Goal: Information Seeking & Learning: Find contact information

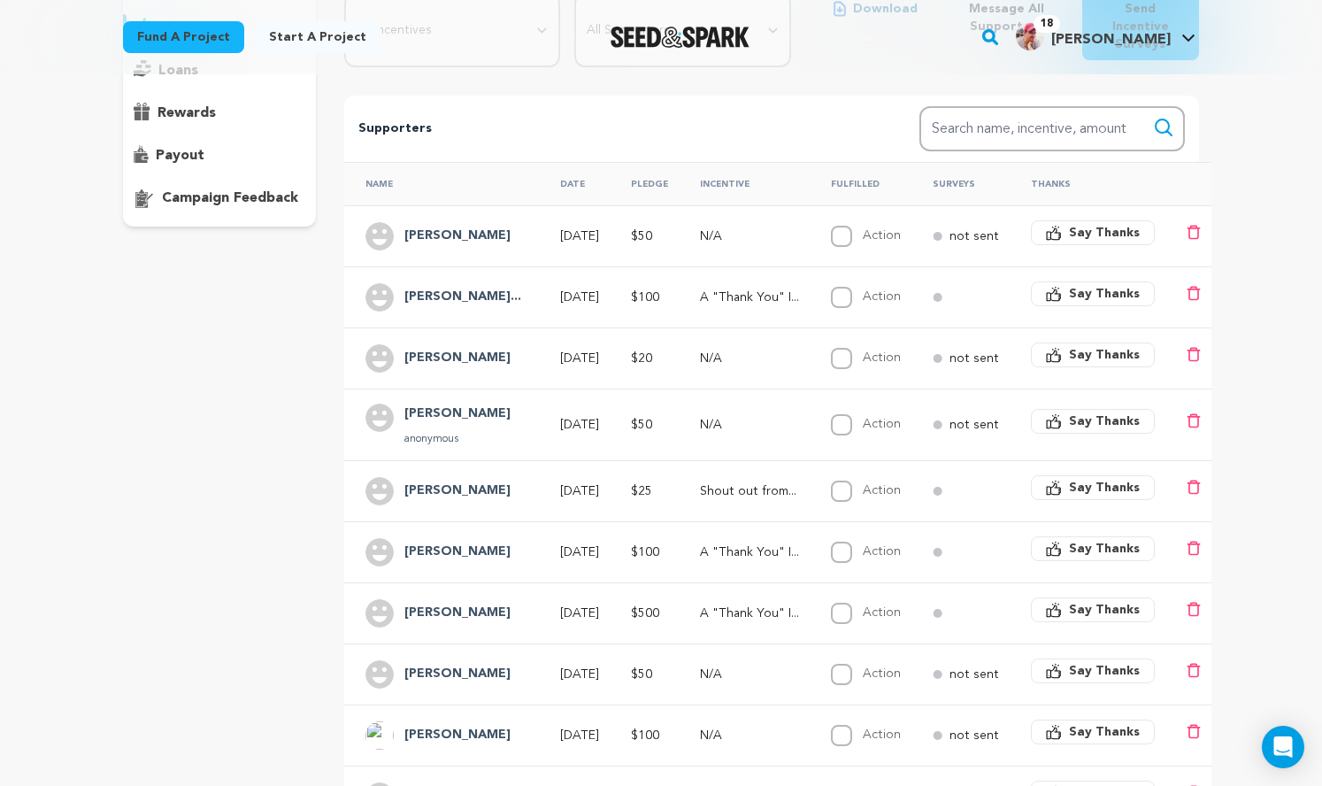
scroll to position [297, 0]
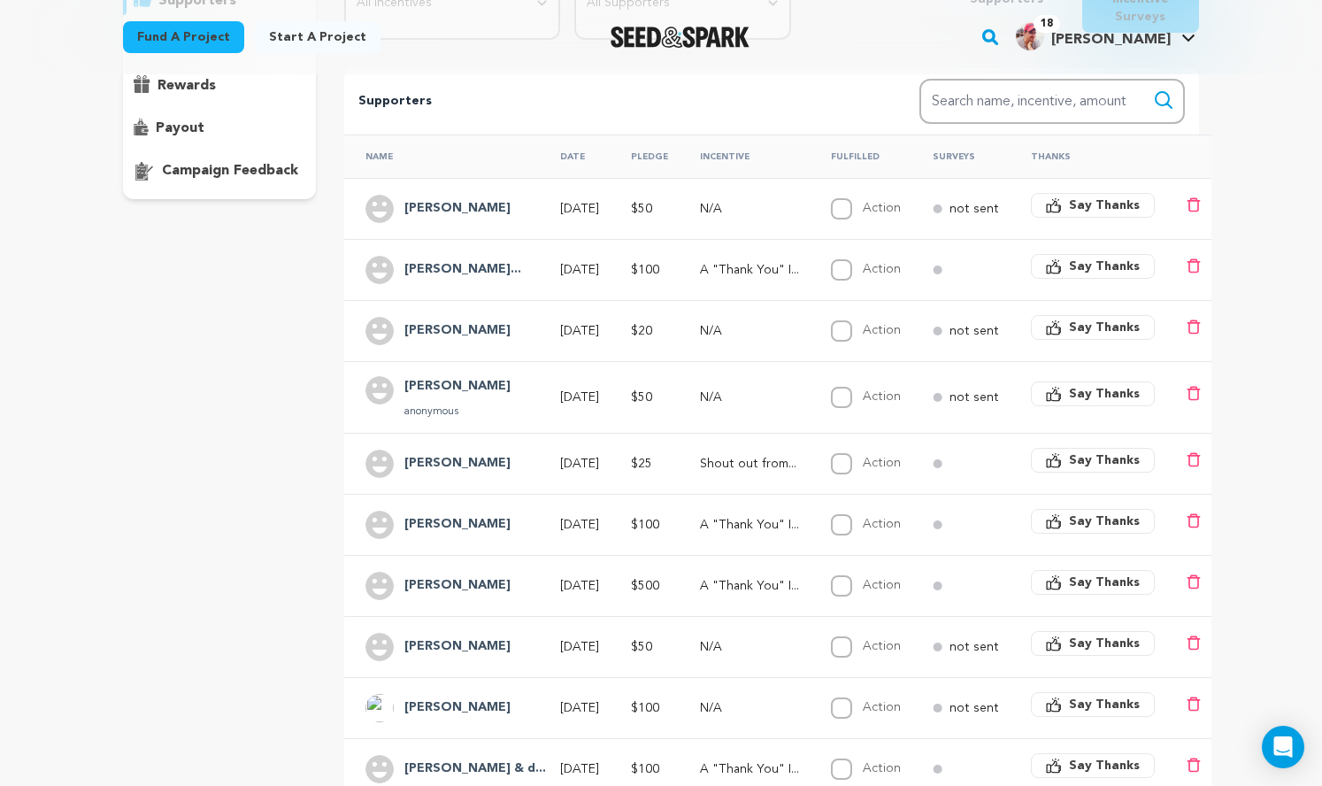
click at [410, 342] on h4 "Amy Rogers" at bounding box center [457, 330] width 106 height 21
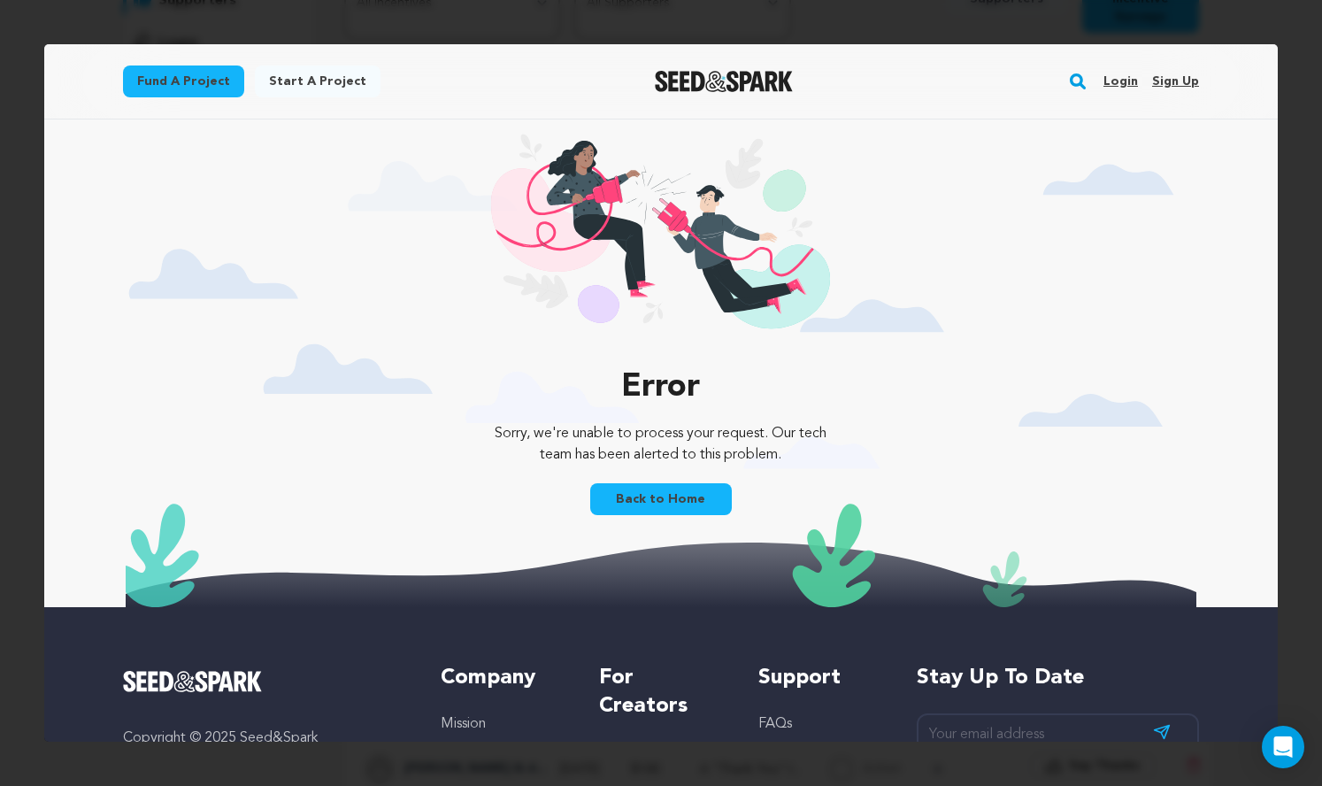
scroll to position [0, 0]
click at [676, 515] on link "Back to Home" at bounding box center [661, 499] width 142 height 32
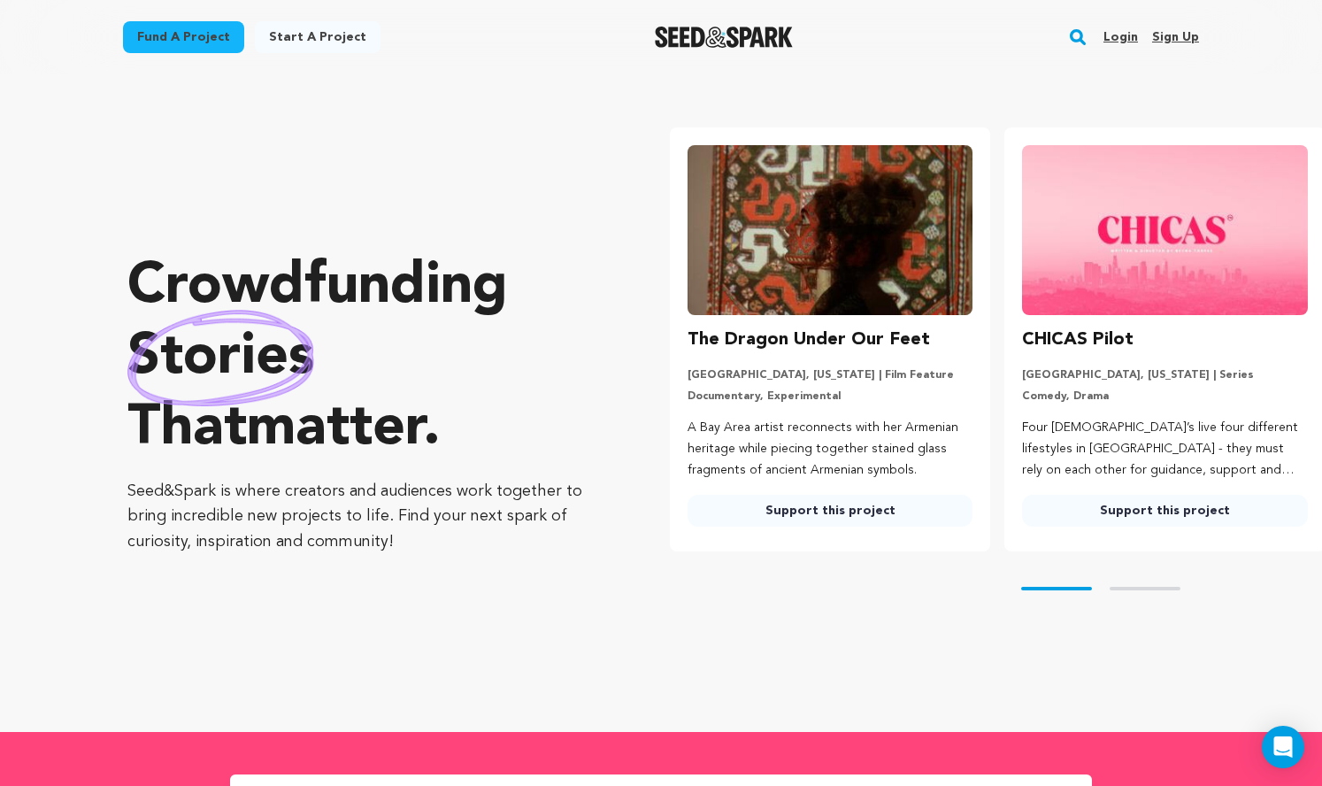
click at [1138, 43] on link "Login" at bounding box center [1121, 37] width 35 height 28
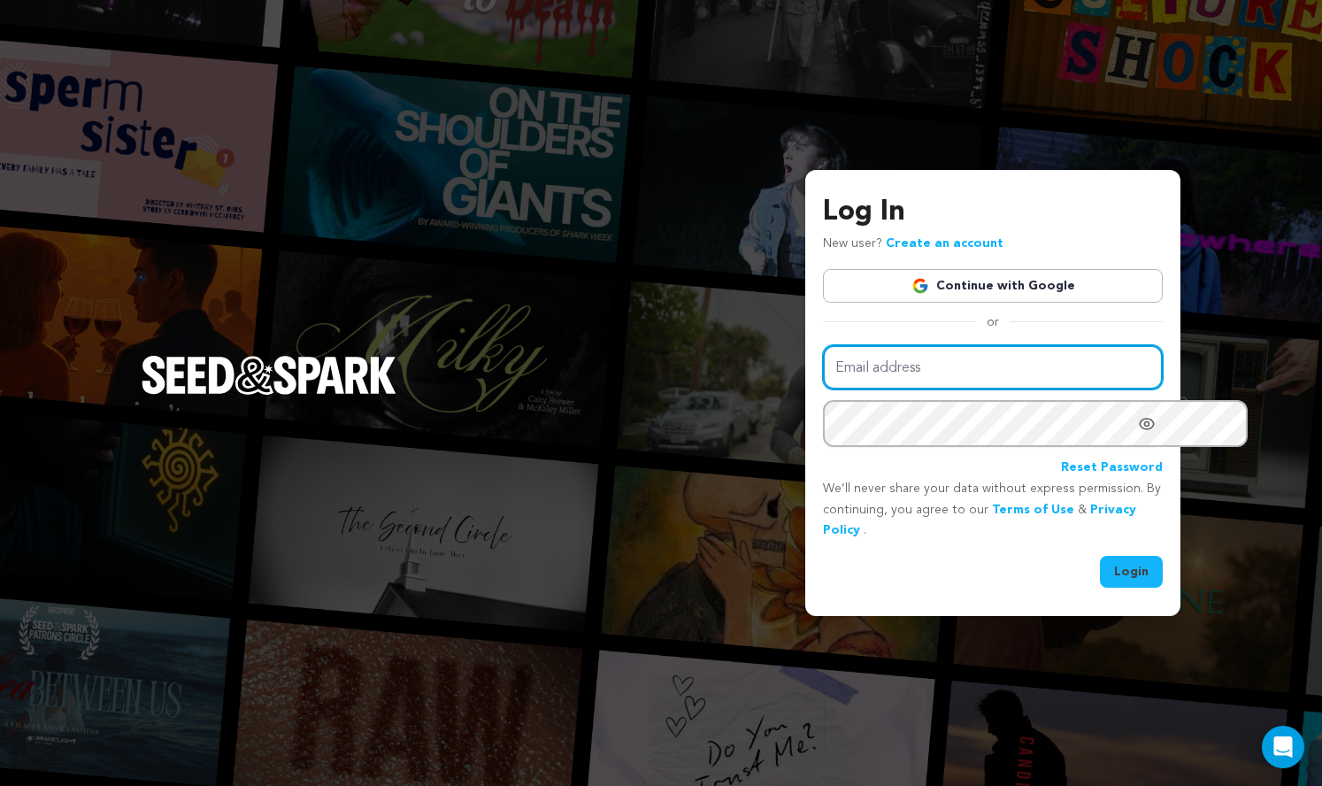
type input "scott@future-legend.tv"
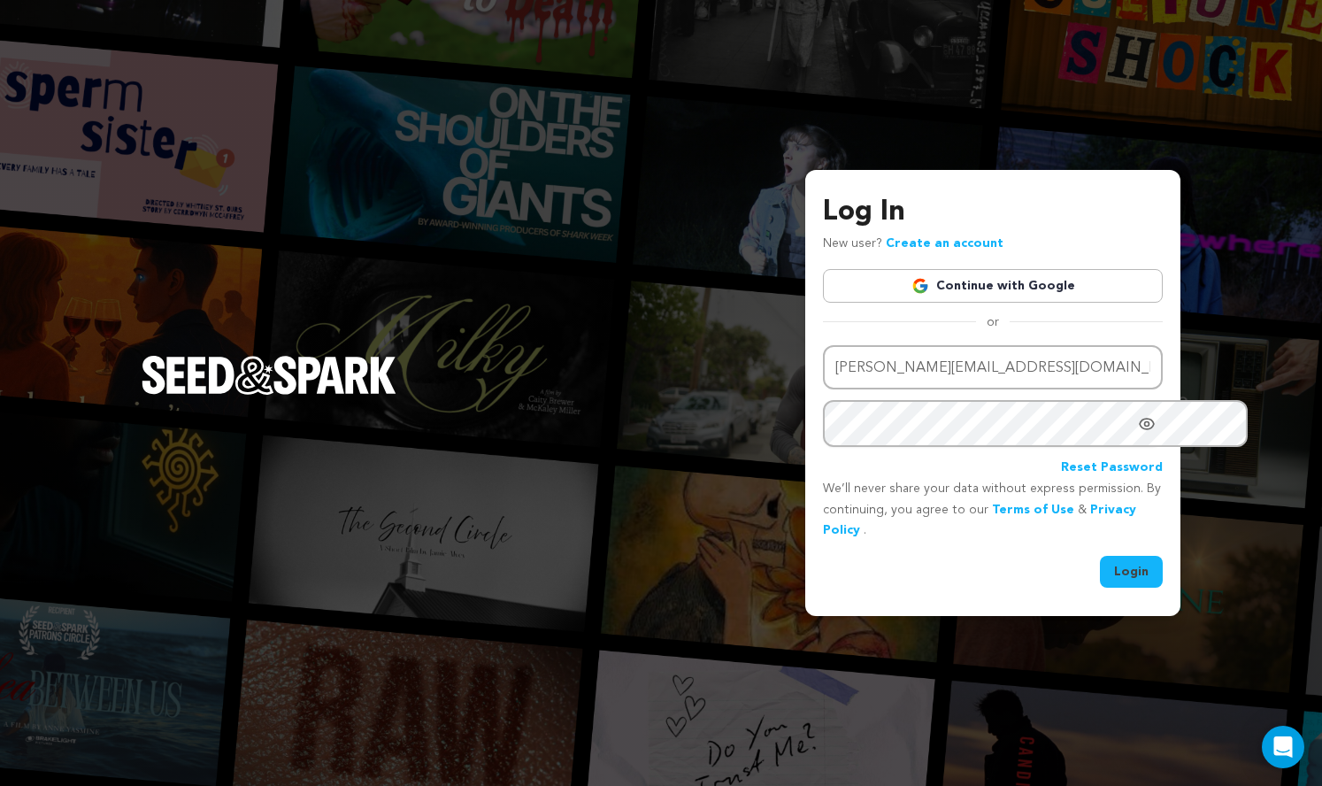
click at [1100, 586] on button "Login" at bounding box center [1131, 572] width 63 height 32
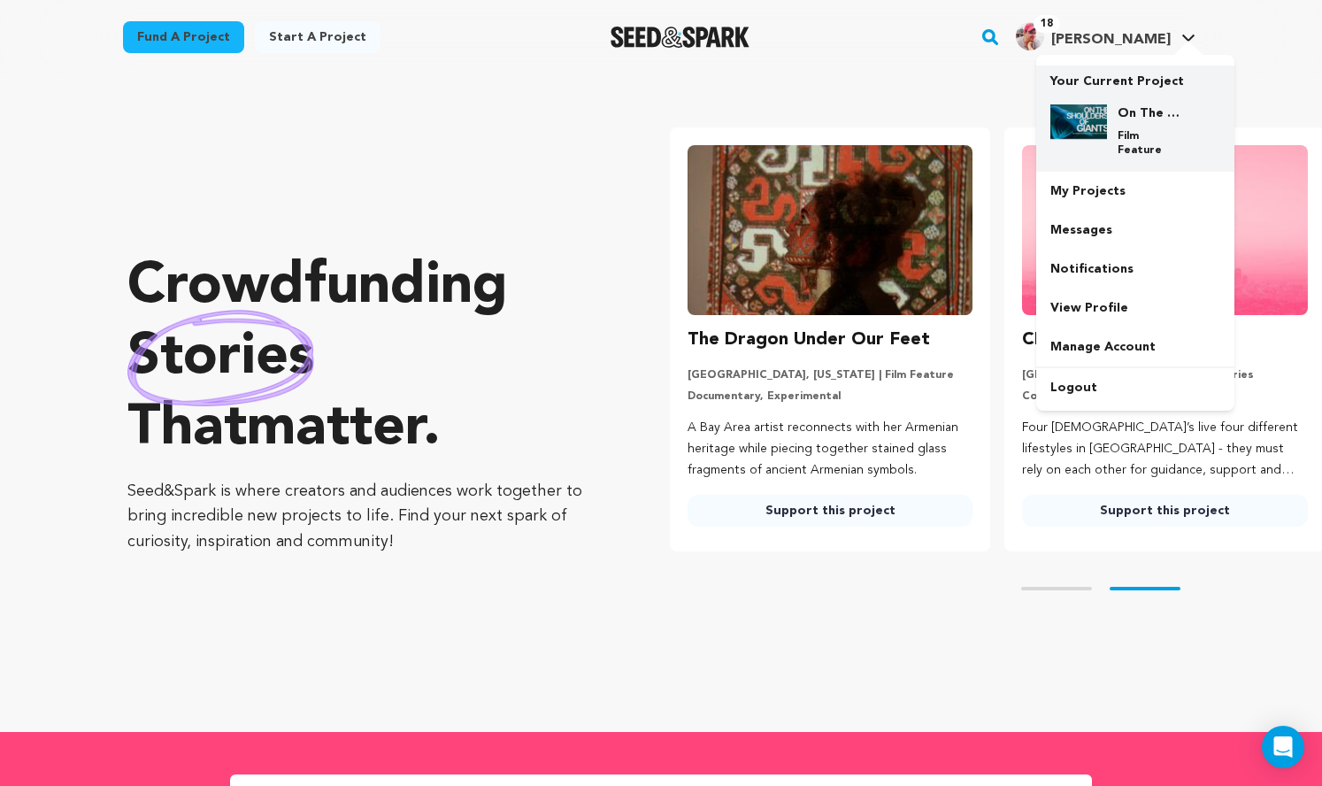
click at [1107, 137] on img at bounding box center [1079, 121] width 57 height 35
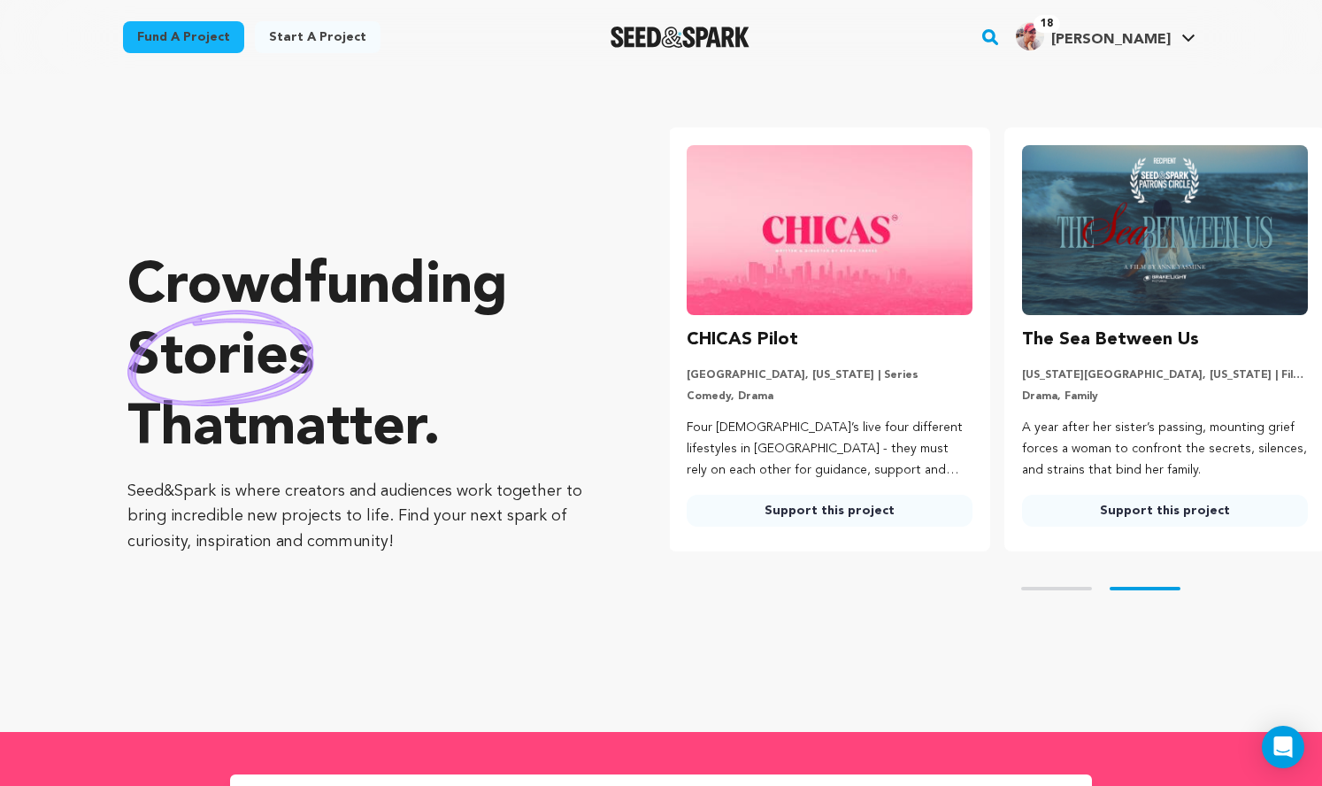
scroll to position [0, 342]
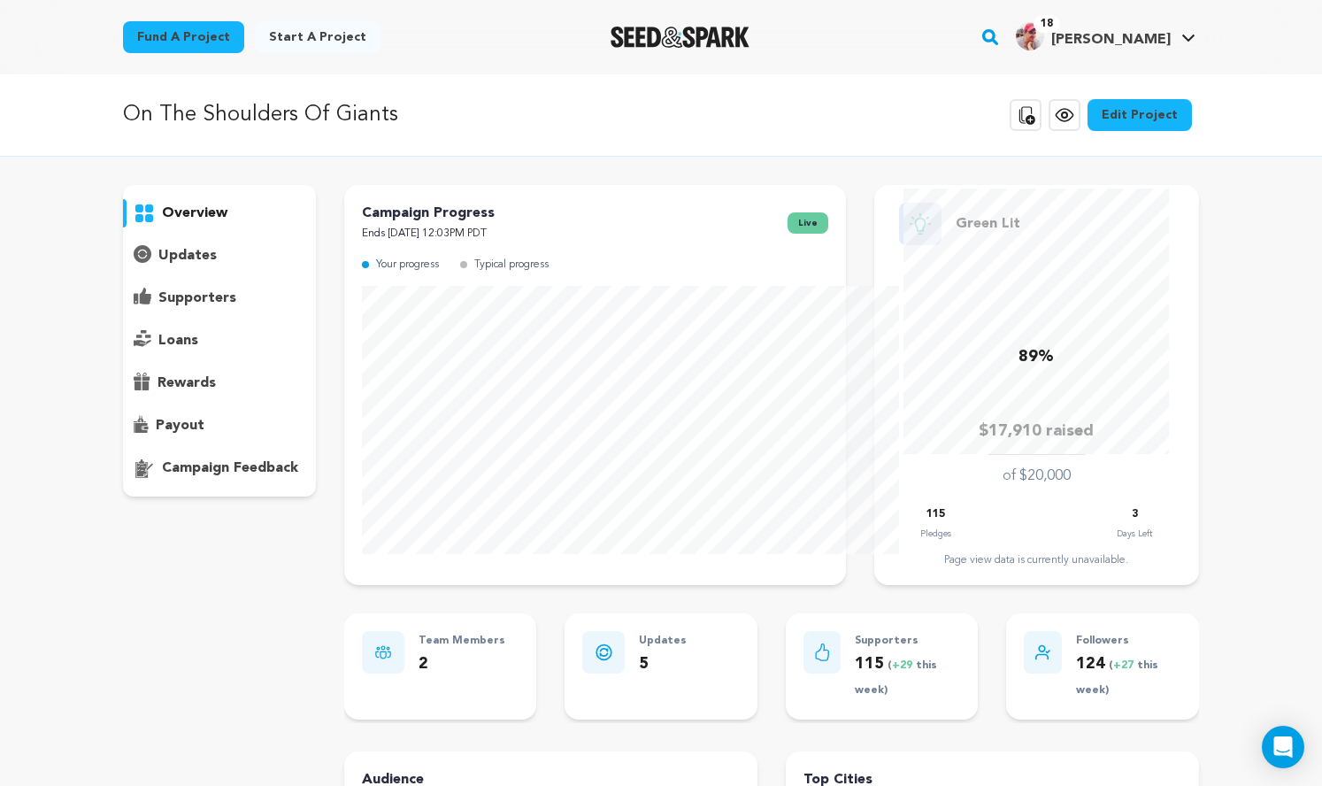
click at [158, 309] on p "supporters" at bounding box center [197, 298] width 78 height 21
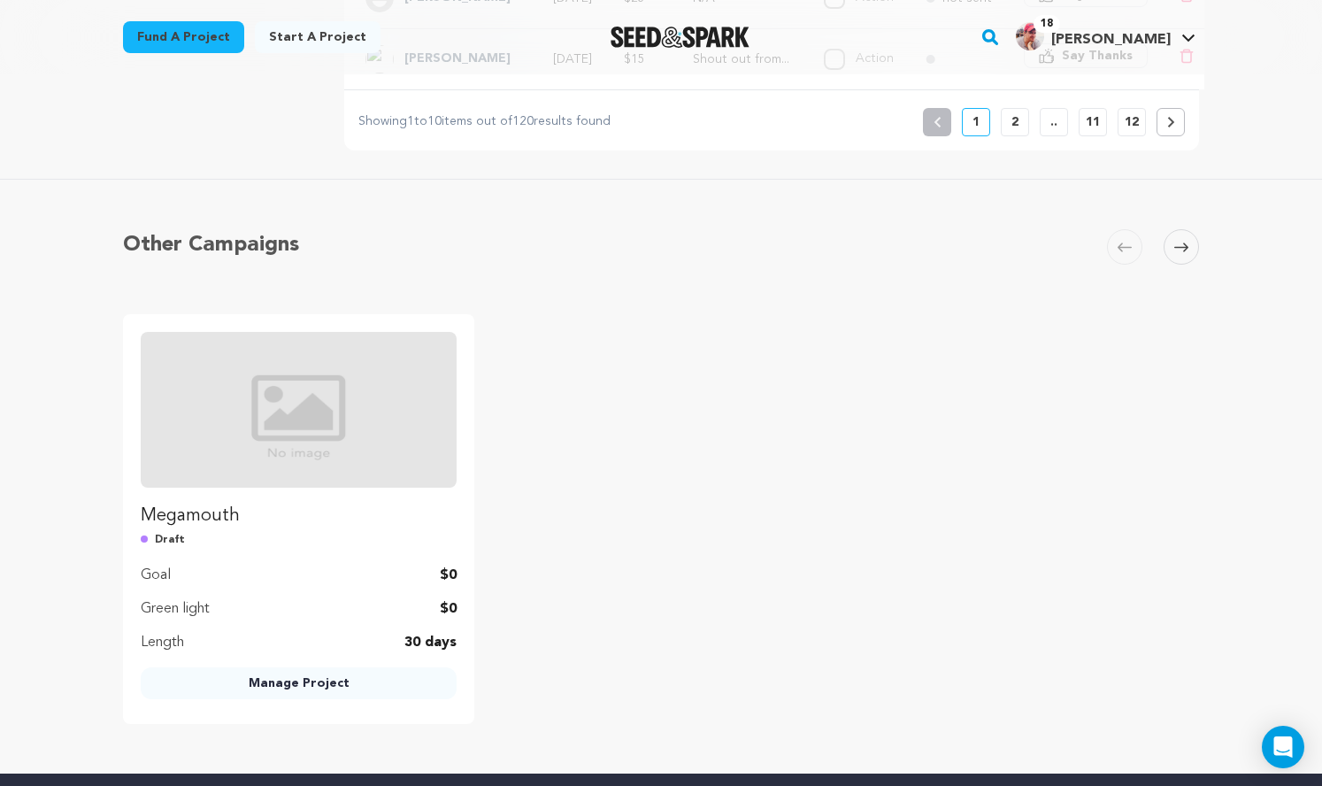
scroll to position [1164, 0]
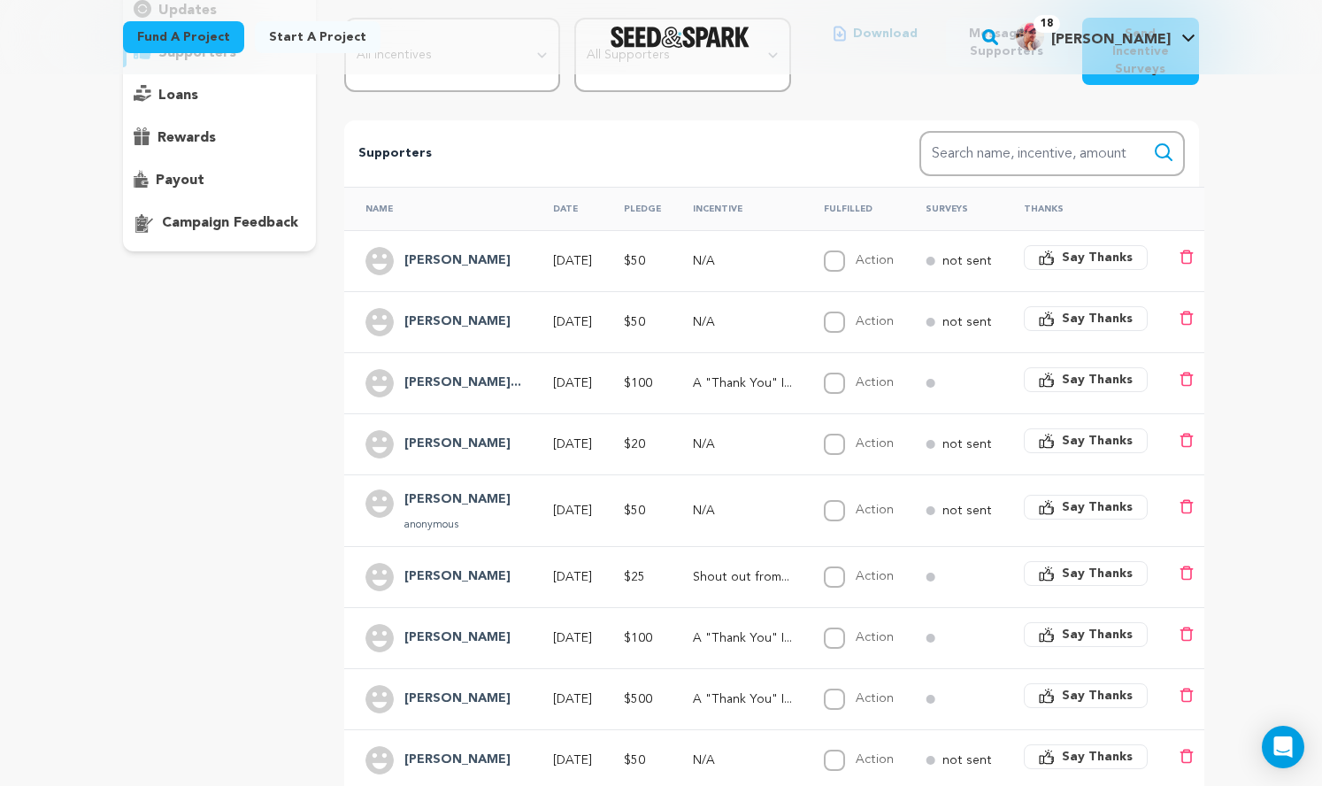
scroll to position [247, 0]
click at [420, 453] on h4 "[PERSON_NAME]" at bounding box center [457, 442] width 106 height 21
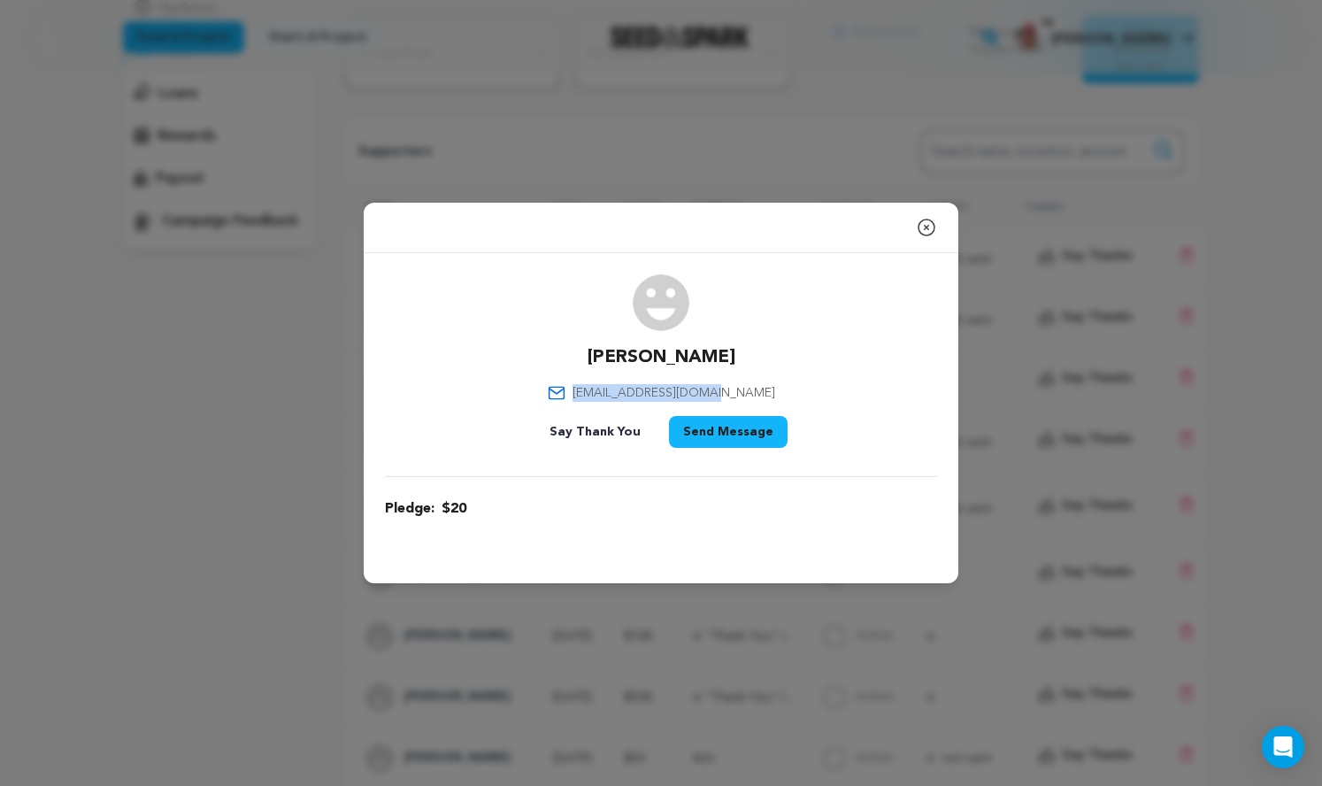
drag, startPoint x: 779, startPoint y: 389, endPoint x: 592, endPoint y: 393, distance: 186.8
click at [592, 393] on div "[PERSON_NAME] [EMAIL_ADDRESS][DOMAIN_NAME] Say Thank You Send Message" at bounding box center [661, 364] width 552 height 181
copy span "[EMAIL_ADDRESS][DOMAIN_NAME]"
click at [937, 217] on icon "button" at bounding box center [926, 227] width 21 height 21
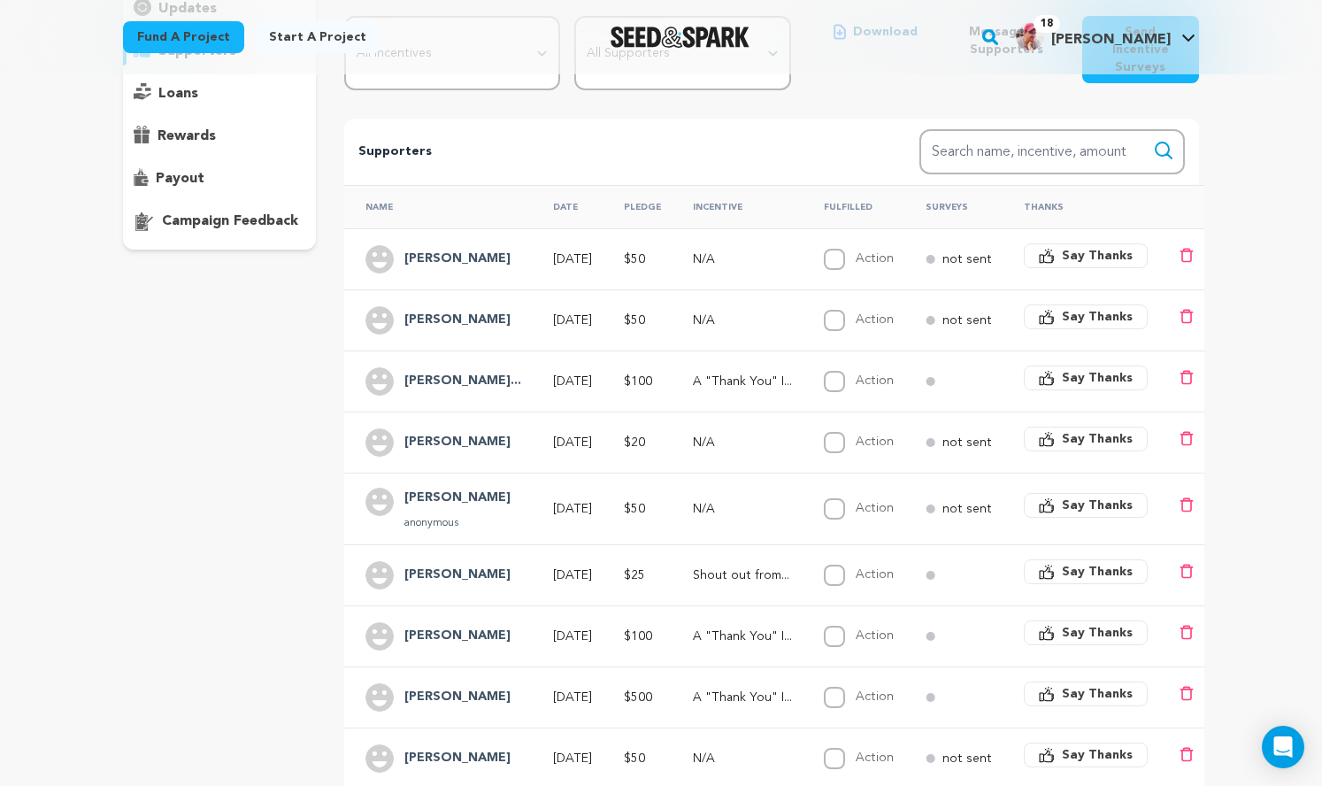
scroll to position [0, 0]
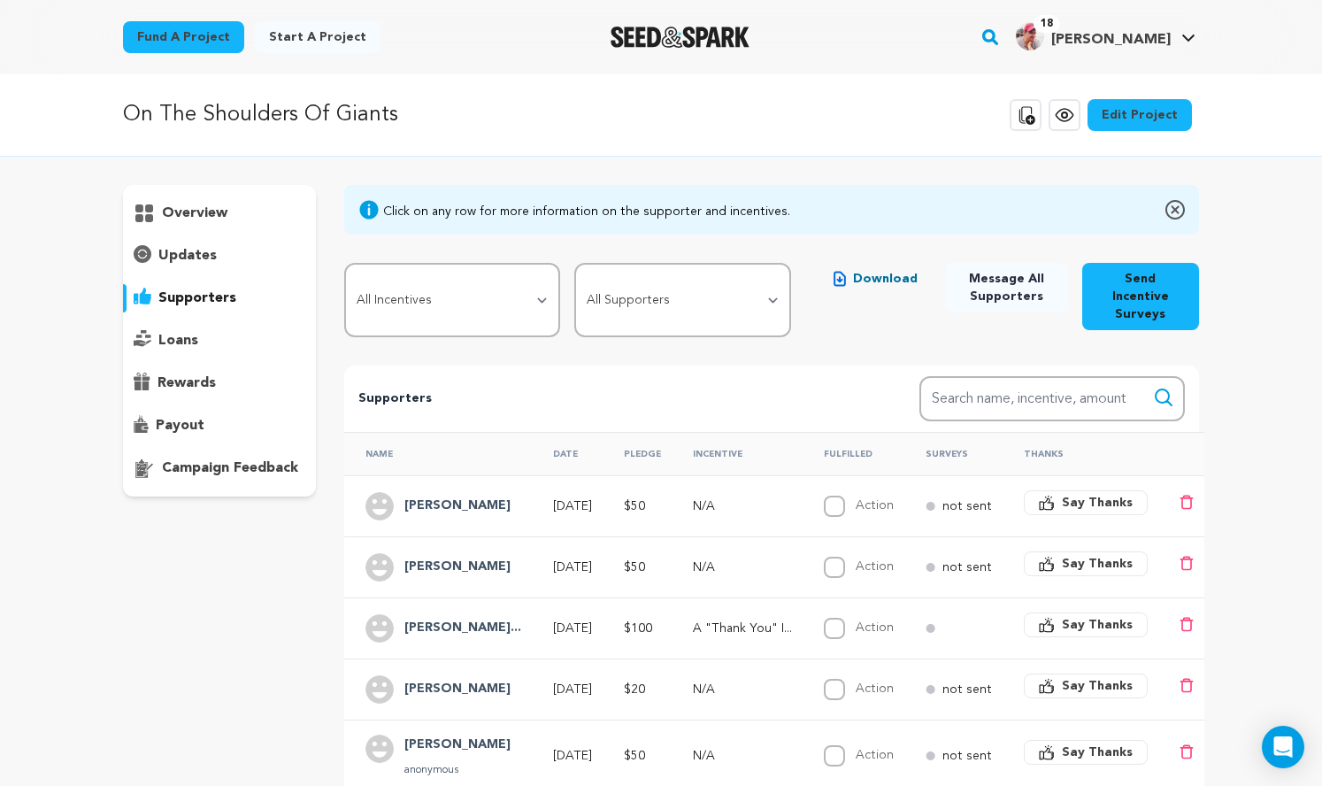
click at [162, 224] on p "overview" at bounding box center [194, 213] width 65 height 21
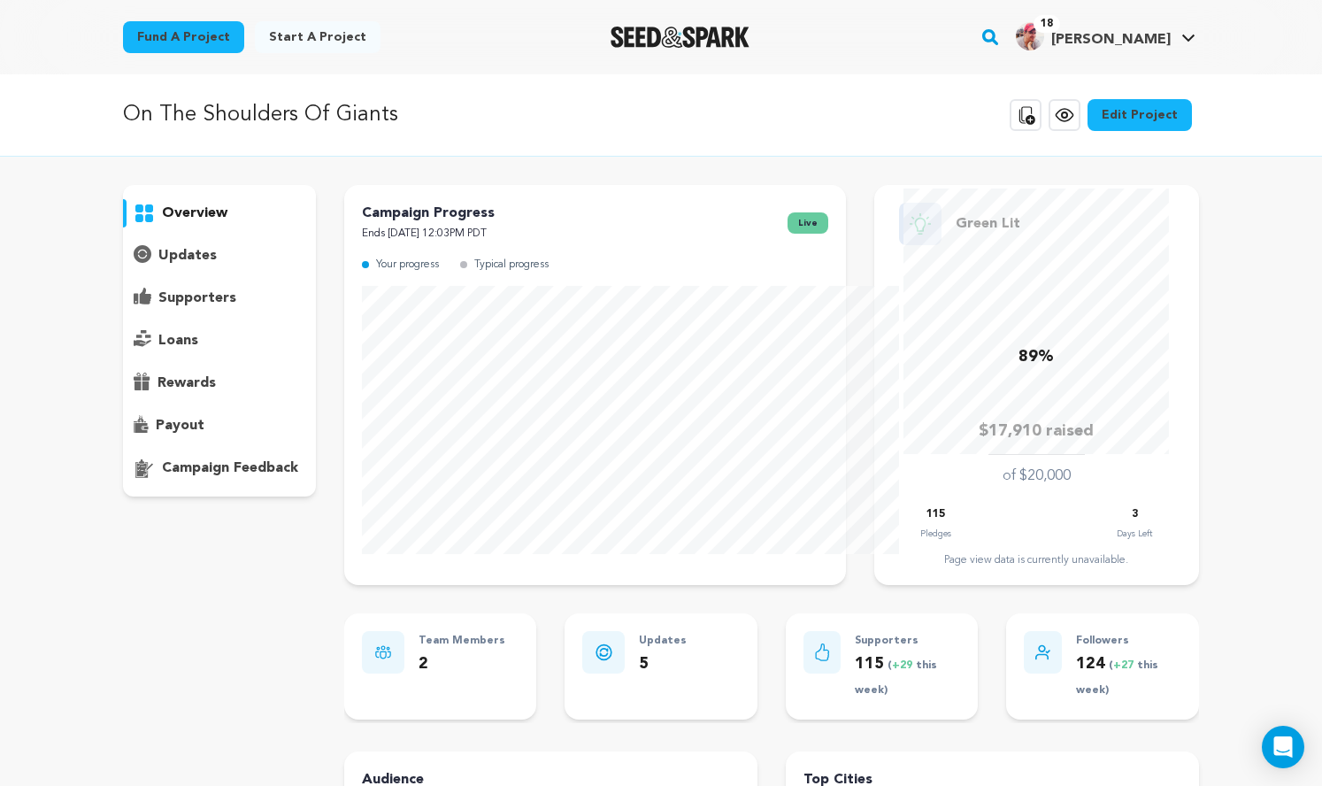
click at [162, 224] on p "overview" at bounding box center [194, 213] width 65 height 21
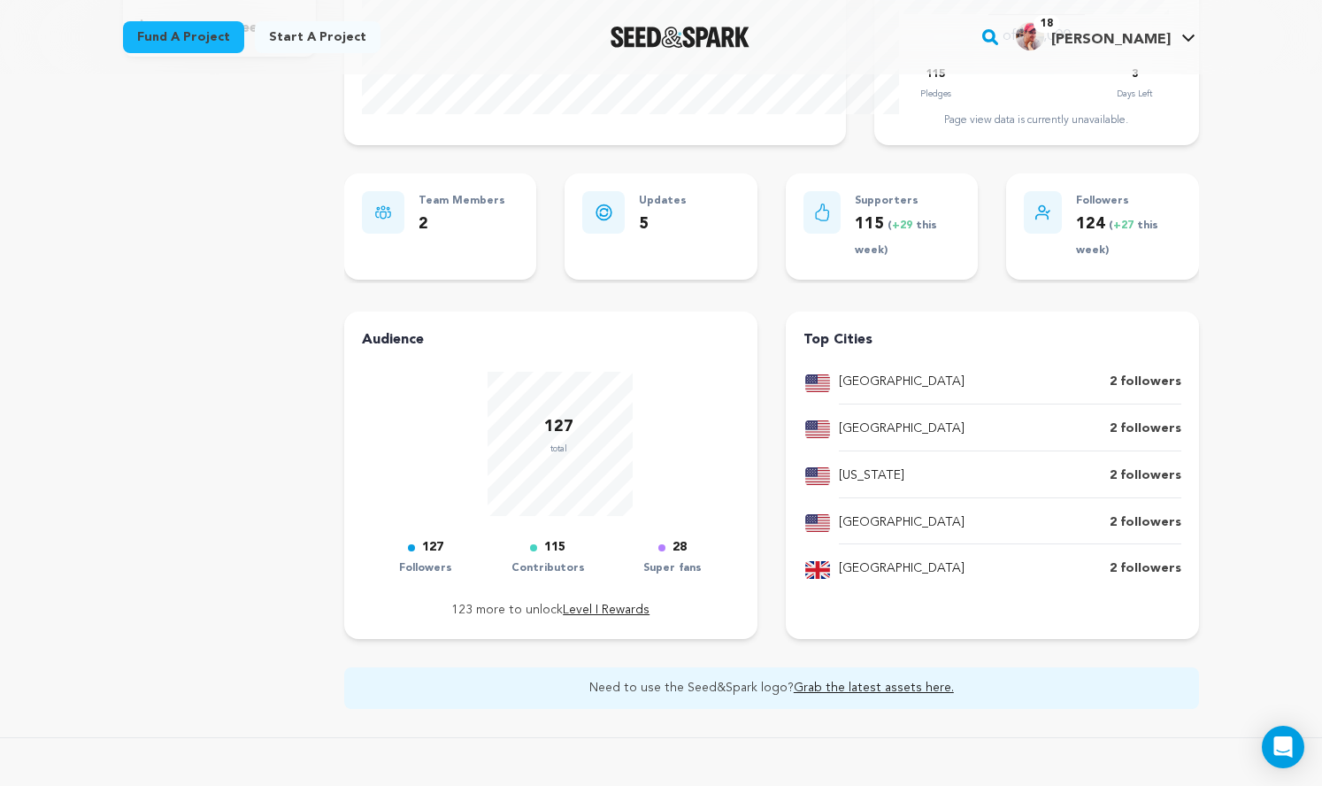
scroll to position [444, 0]
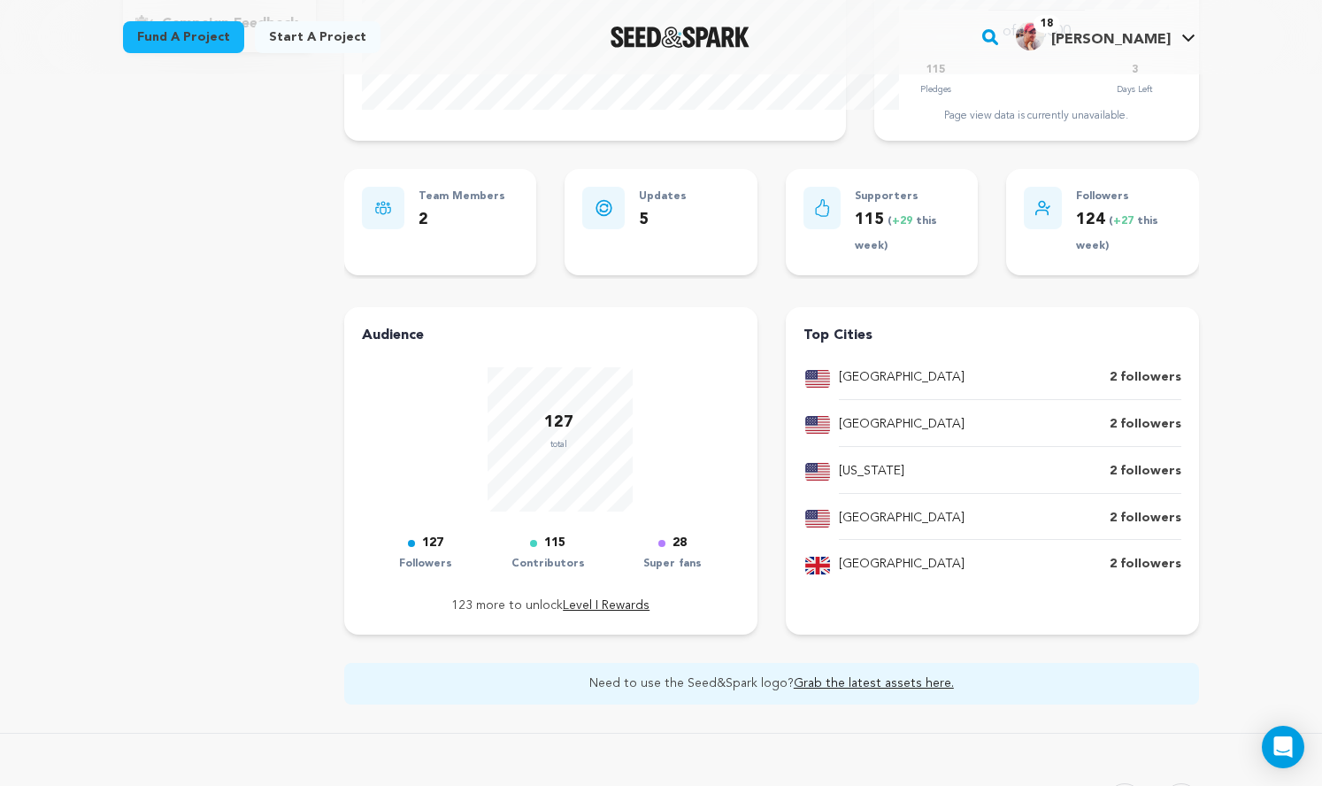
click at [795, 489] on div "Audience 127 total 127 Followers 115 Contributors 28 Super fans 123 more to unl…" at bounding box center [771, 505] width 855 height 397
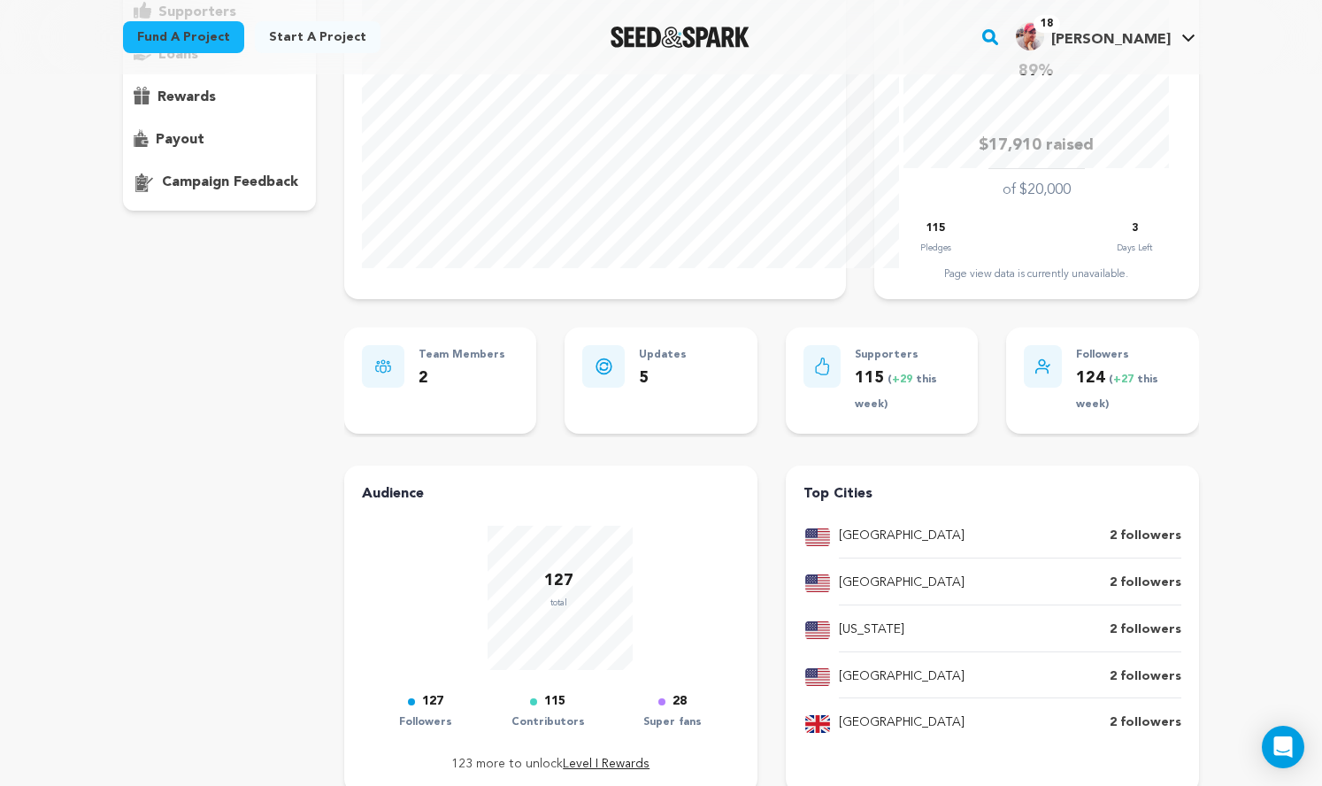
scroll to position [87, 0]
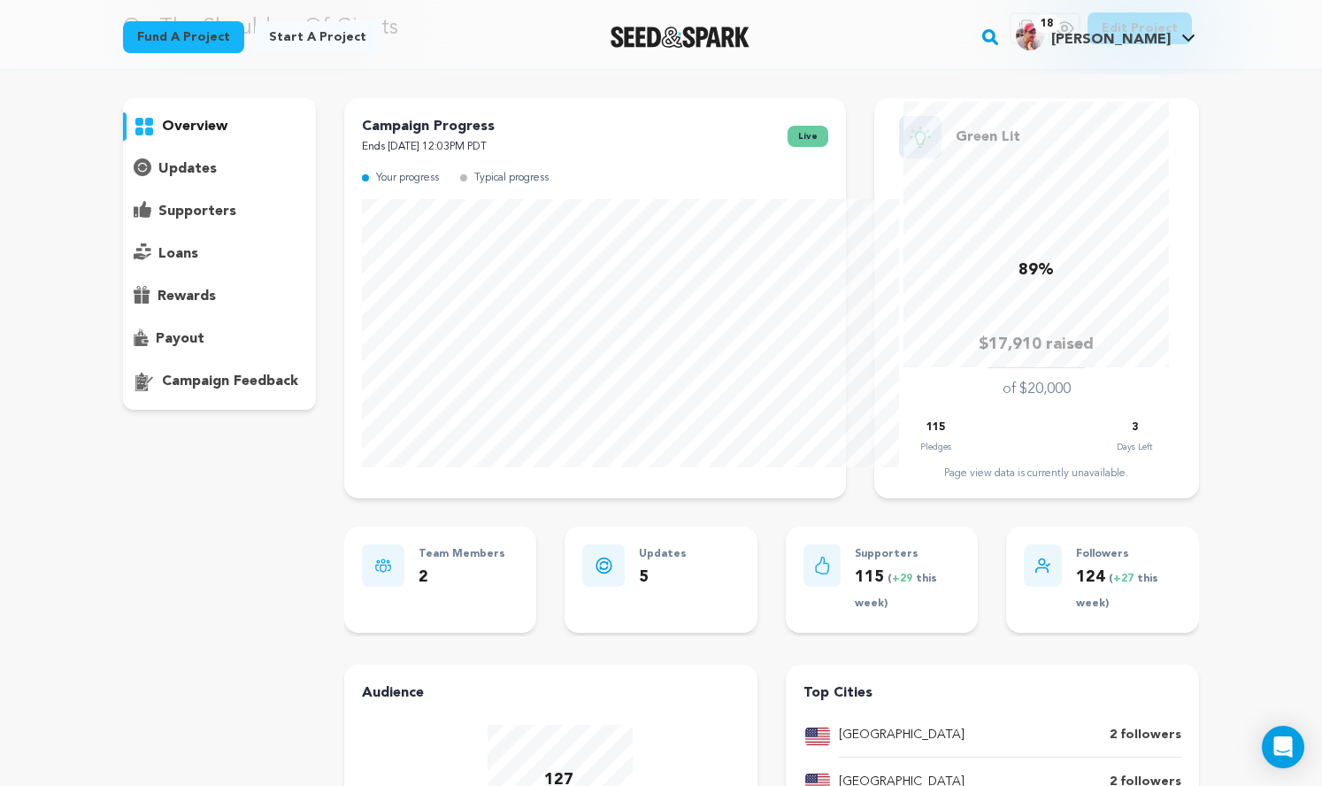
click at [163, 222] on p "supporters" at bounding box center [197, 211] width 78 height 21
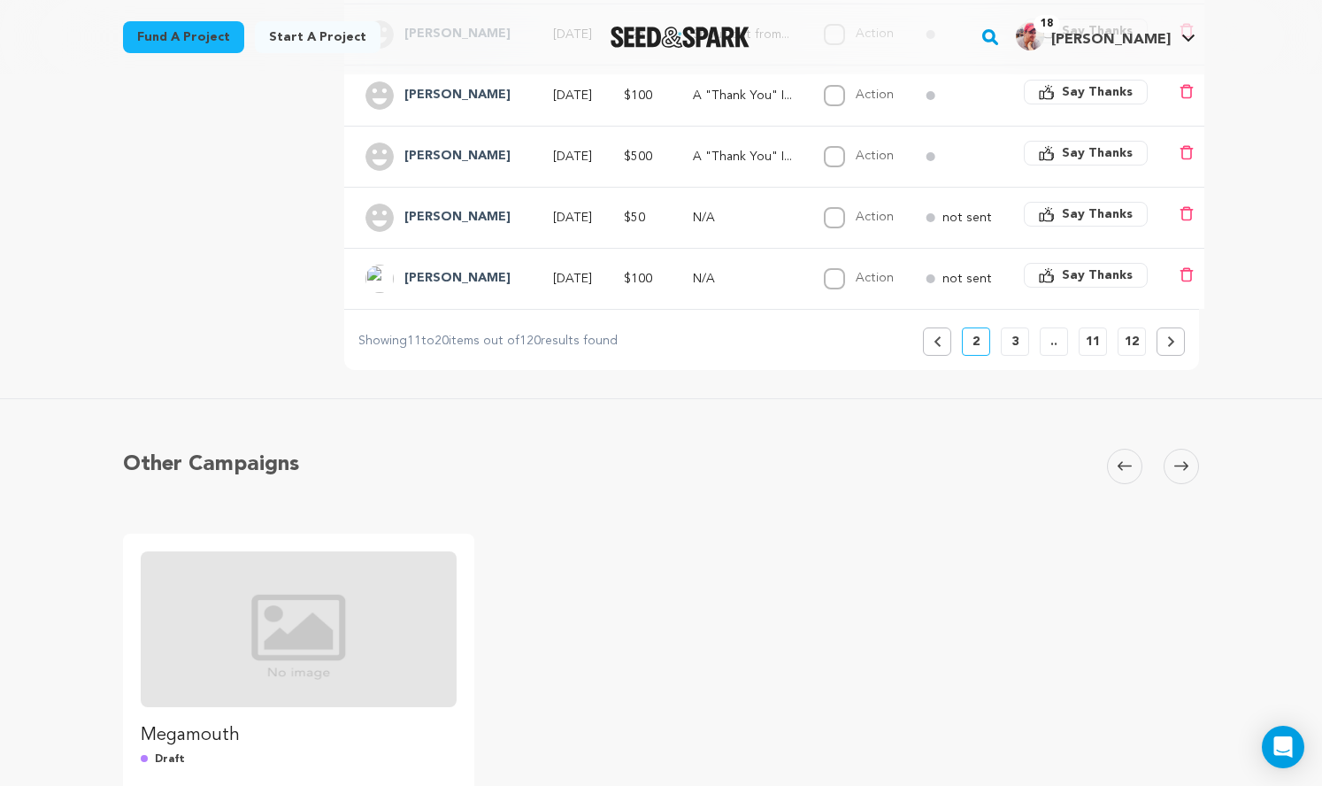
scroll to position [790, 0]
click at [940, 344] on icon at bounding box center [937, 339] width 6 height 11
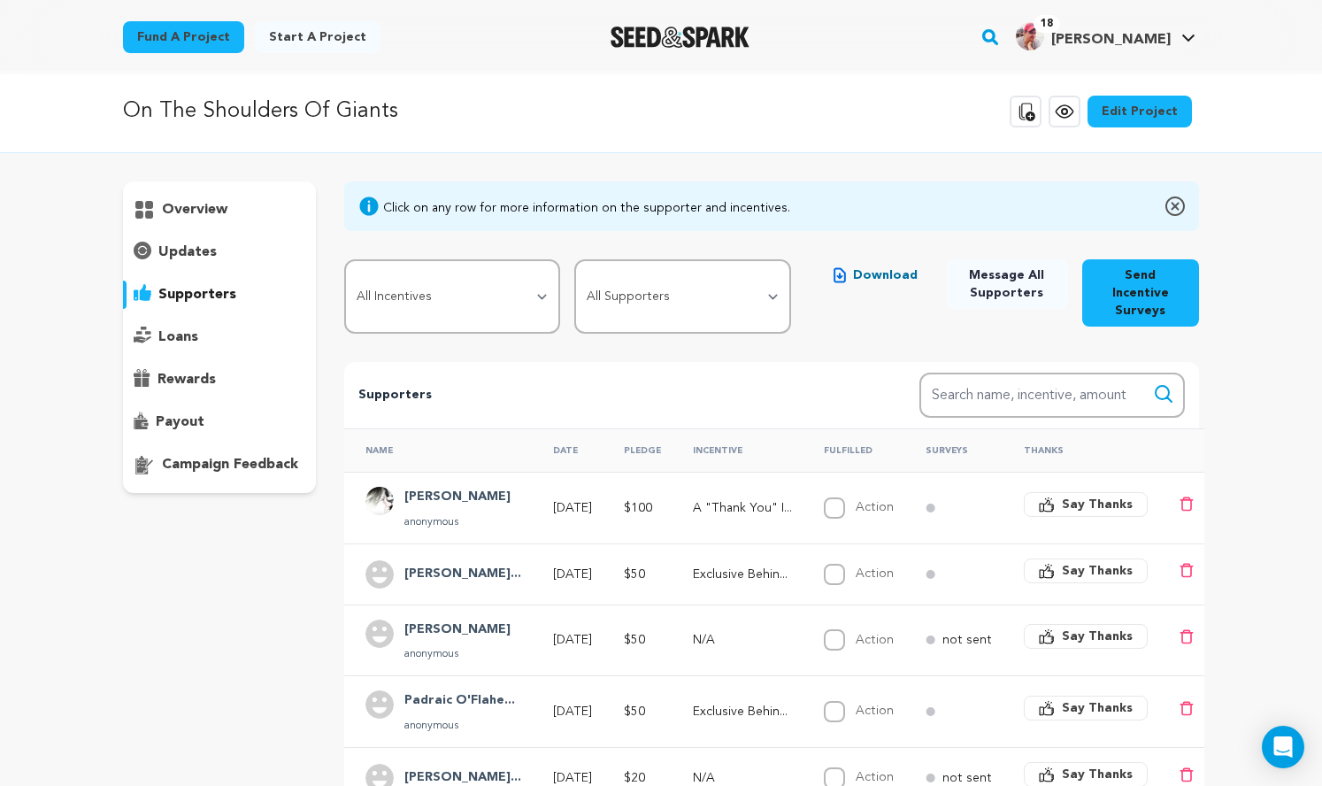
scroll to position [0, 0]
